Goal: Information Seeking & Learning: Check status

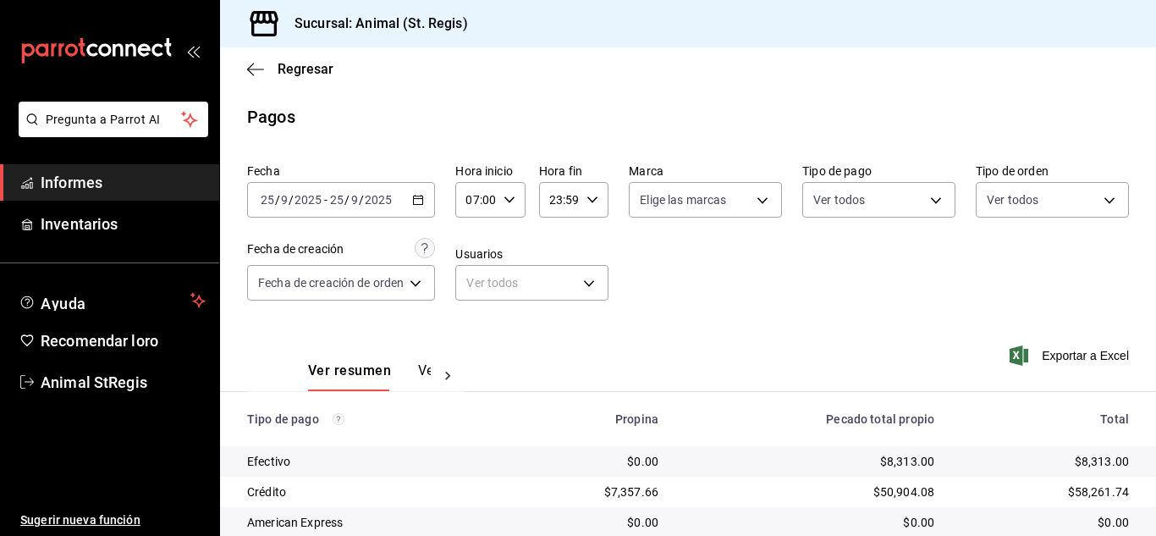
scroll to position [212, 0]
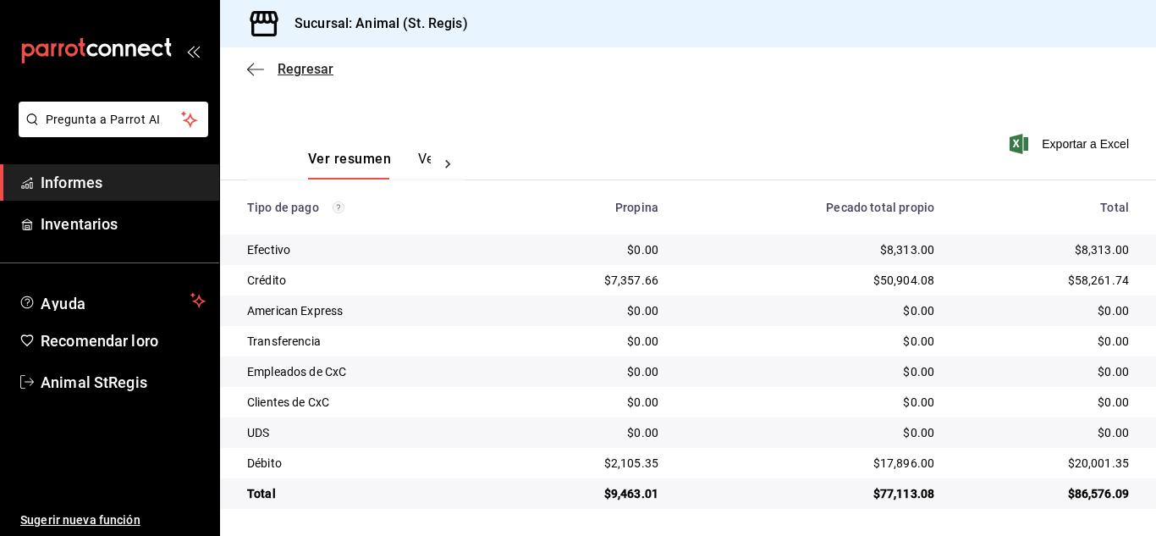
click at [296, 68] on font "Regresar" at bounding box center [306, 69] width 56 height 16
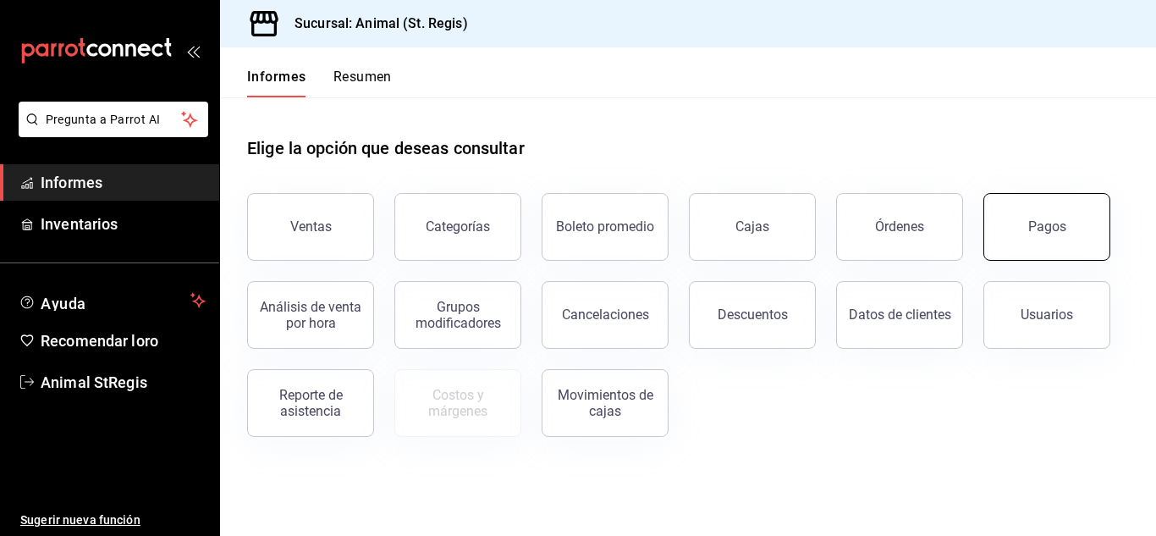
click at [1055, 224] on font "Pagos" at bounding box center [1047, 226] width 38 height 16
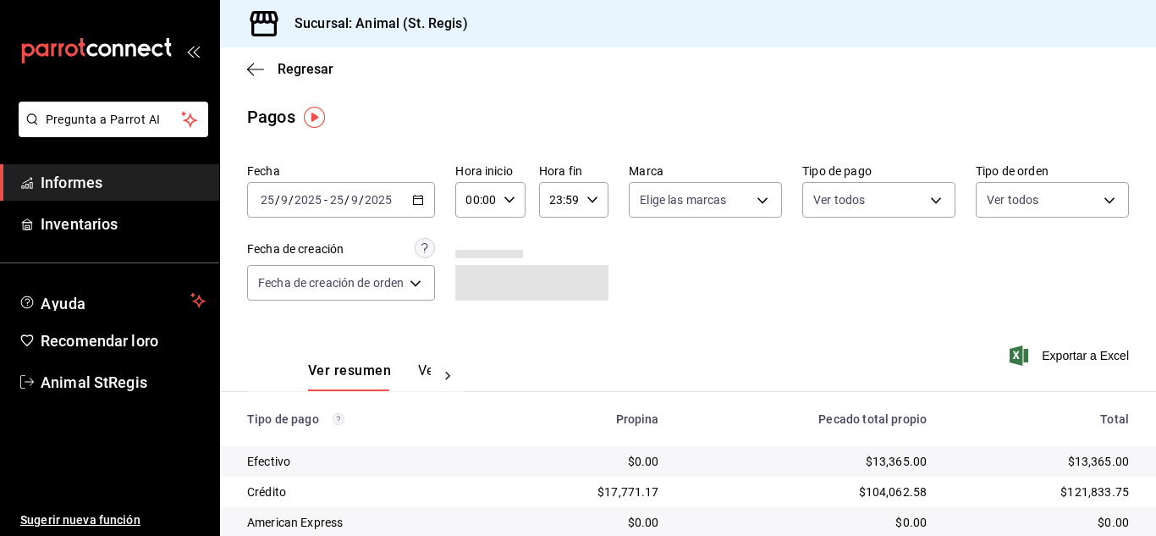
click at [510, 203] on icon "button" at bounding box center [510, 200] width 12 height 12
click at [473, 328] on font "02" at bounding box center [475, 324] width 14 height 14
type input "02:00"
click at [473, 320] on font "06" at bounding box center [475, 318] width 14 height 14
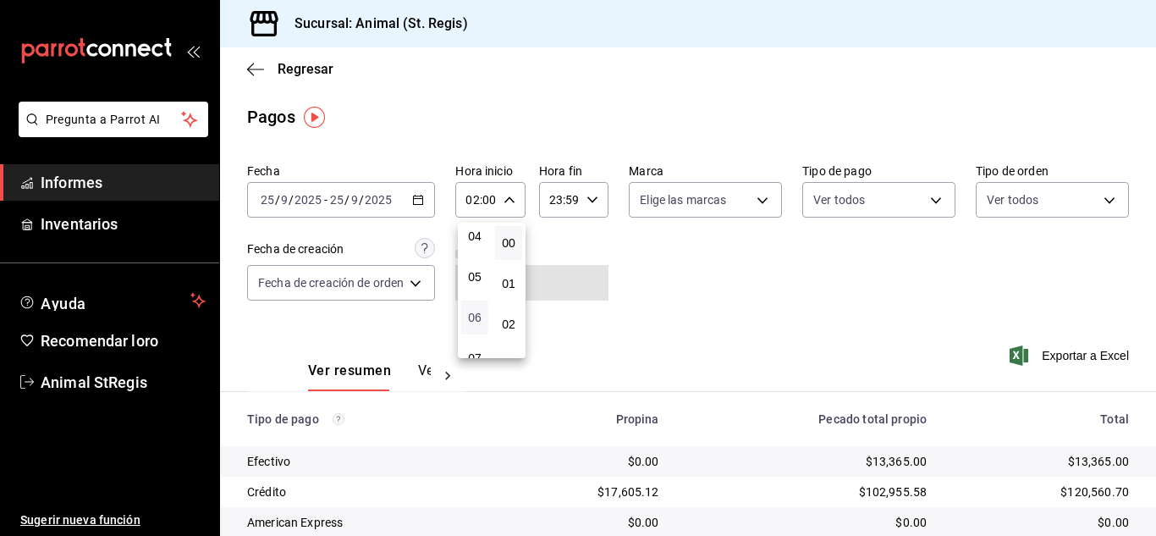
type input "06:00"
click at [840, 318] on div at bounding box center [578, 268] width 1156 height 536
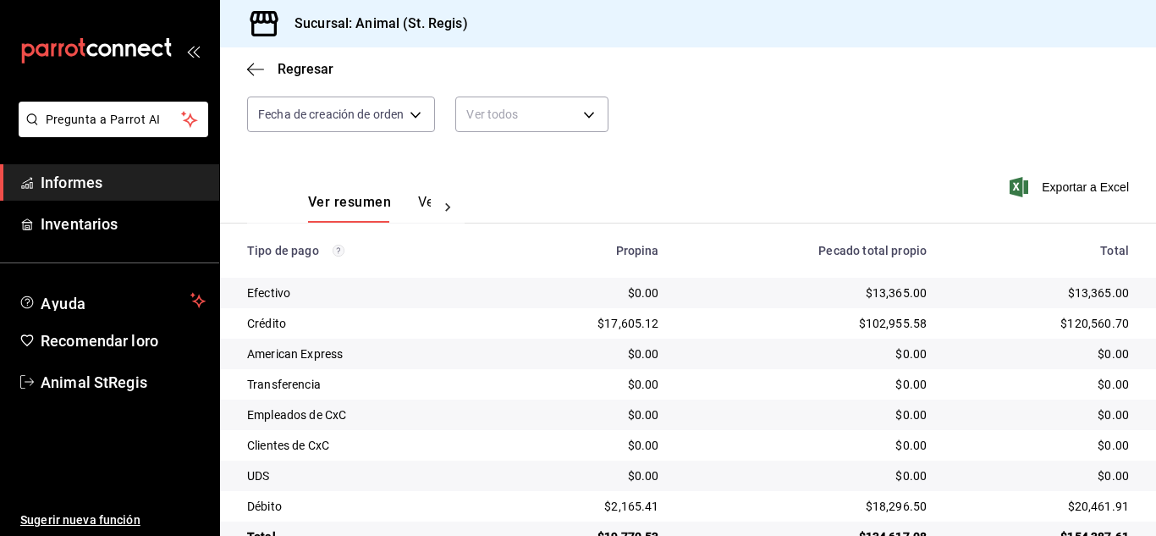
scroll to position [212, 0]
